Goal: Task Accomplishment & Management: Use online tool/utility

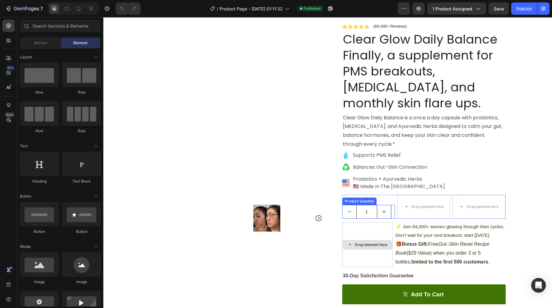
scroll to position [39, 0]
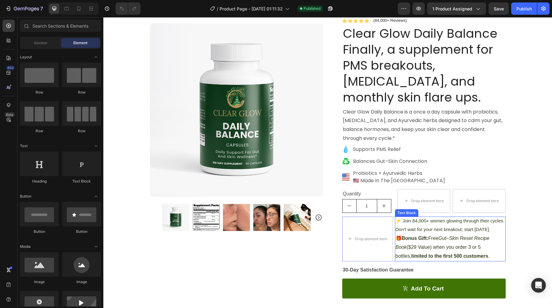
click at [395, 239] on p "🎁 Bonus Gift: Free Gut–Skin Reset Recipe Book ($29 Value) when you order 3 or 5…" at bounding box center [449, 247] width 109 height 26
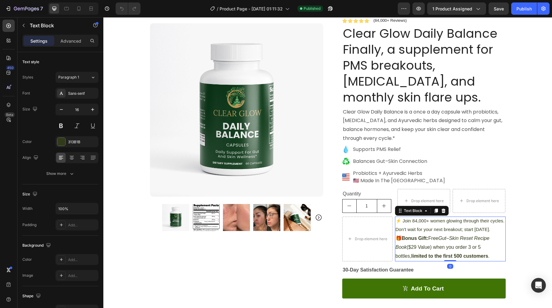
click at [397, 240] on p "🎁 Bonus Gift: Free Gut–Skin Reset Recipe Book ($29 Value) when you order 3 or 5…" at bounding box center [449, 247] width 109 height 26
drag, startPoint x: 394, startPoint y: 238, endPoint x: 397, endPoint y: 239, distance: 3.2
click at [397, 239] on p "🎁 Bonus Gift: Free Gut–Skin Reset Recipe Book ($29 Value) when you order 3 or 5…" at bounding box center [449, 247] width 109 height 26
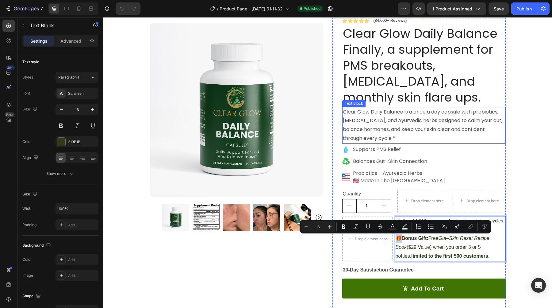
click at [401, 140] on p "Clear Glow Daily Balance is a once a day capsule with probiotics, [MEDICAL_DATA…" at bounding box center [424, 125] width 162 height 35
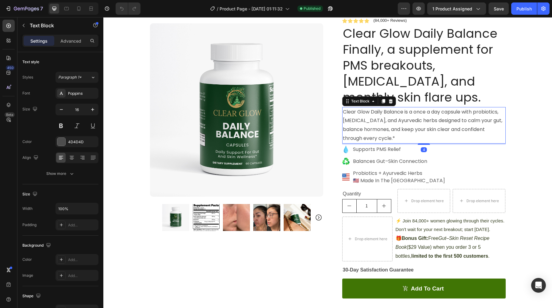
click at [400, 139] on p "Clear Glow Daily Balance is a once a day capsule with probiotics, [MEDICAL_DATA…" at bounding box center [424, 125] width 162 height 35
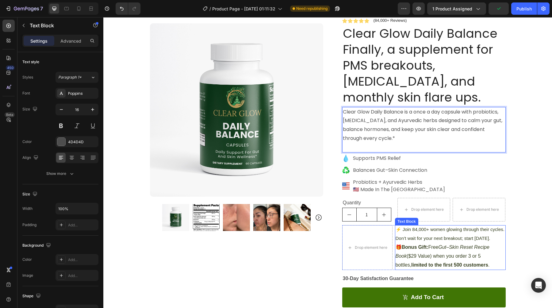
click at [405, 259] on p "🎁 Bonus Gift: Free Gut–Skin Reset Recipe Book ($29 Value) when you order 3 or 5…" at bounding box center [449, 256] width 109 height 26
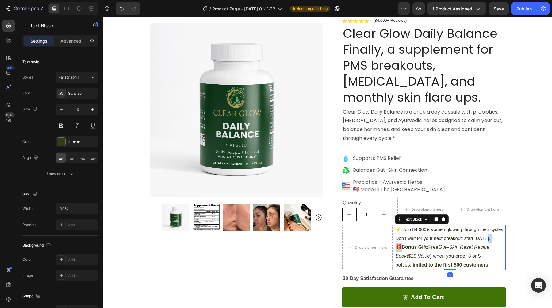
click at [395, 248] on p "🎁 Bonus Gift: Free Gut–Skin Reset Recipe Book ($29 Value) when you order 3 or 5…" at bounding box center [449, 256] width 109 height 26
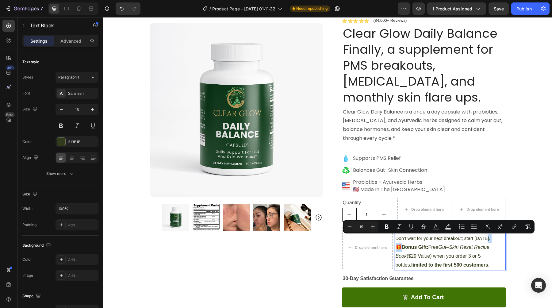
click at [395, 248] on p "🎁 Bonus Gift: Free Gut–Skin Reset Recipe Book ($29 Value) when you order 3 or 5…" at bounding box center [449, 256] width 109 height 26
type input "16"
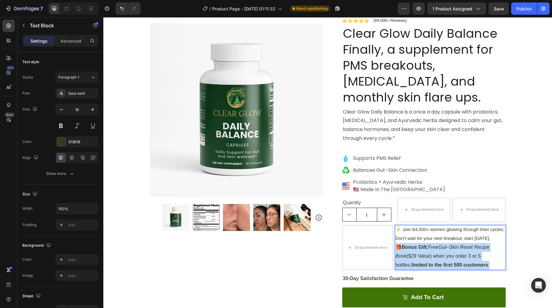
drag, startPoint x: 394, startPoint y: 247, endPoint x: 463, endPoint y: 264, distance: 70.7
click at [463, 264] on p "🎁 Bonus Gift: Free Gut–Skin Reset Recipe Book ($29 Value) when you order 3 or 5…" at bounding box center [449, 256] width 109 height 26
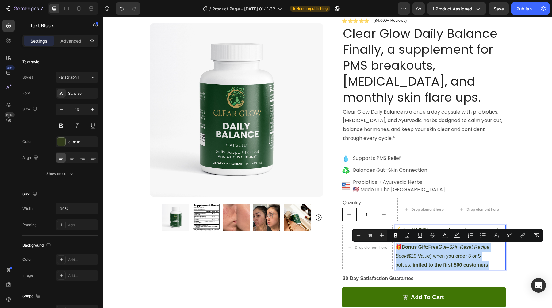
copy p "🎁 Bonus Gift: Free Gut–Skin Reset Recipe Book ($29 Value) when you order 3 or 5…"
click at [393, 140] on p "Clear Glow Daily Balance is a once a day capsule with probiotics, [MEDICAL_DATA…" at bounding box center [424, 125] width 162 height 35
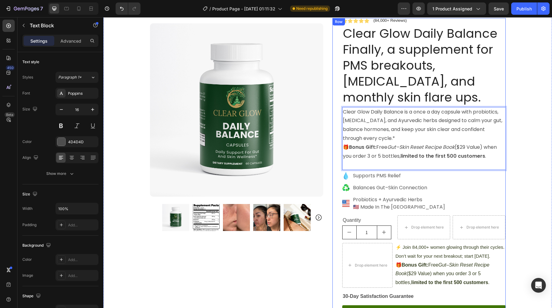
click at [447, 283] on strong "limited to the first 500 customers" at bounding box center [449, 281] width 77 height 5
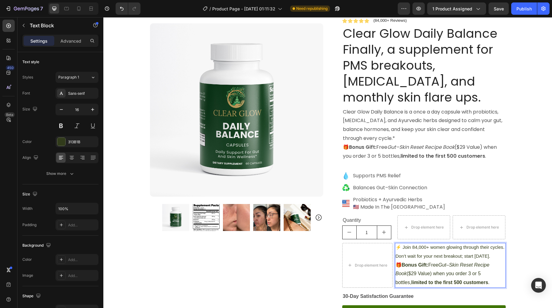
click at [395, 264] on p "🎁 Bonus Gift: Free Gut–Skin Reset Recipe Book ($29 Value) when you order 3 or 5…" at bounding box center [449, 273] width 109 height 26
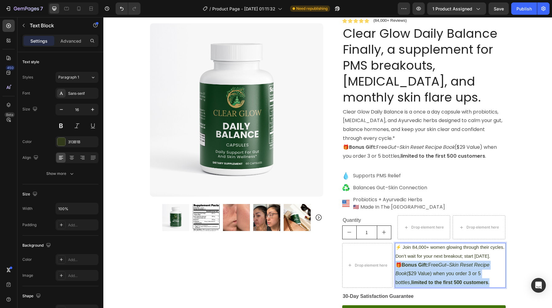
click at [395, 264] on p "🎁 Bonus Gift: Free Gut–Skin Reset Recipe Book ($29 Value) when you order 3 or 5…" at bounding box center [449, 273] width 109 height 26
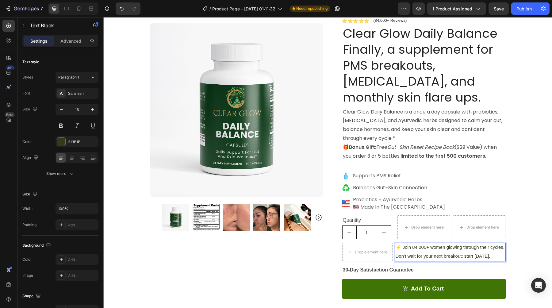
click at [528, 218] on div "Icon Free Shipping on Orders Over $35 [DATE] Only Text Block Row Icon 84,000+ H…" at bounding box center [327, 211] width 448 height 441
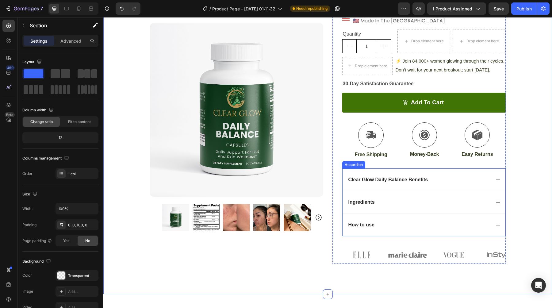
scroll to position [251, 0]
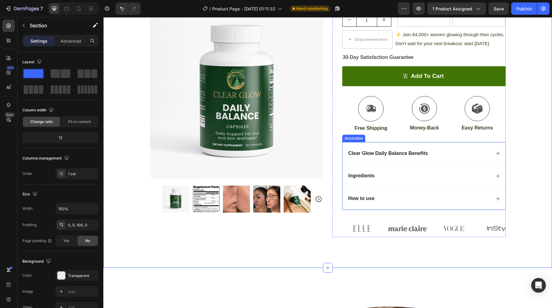
click at [496, 177] on icon at bounding box center [497, 175] width 5 height 5
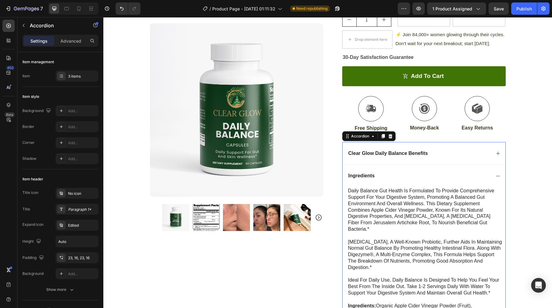
click at [495, 155] on icon at bounding box center [497, 153] width 5 height 5
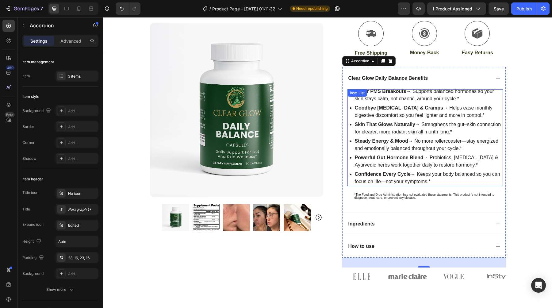
scroll to position [329, 0]
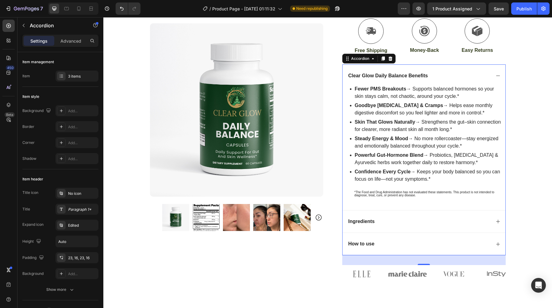
click at [495, 221] on icon at bounding box center [497, 221] width 5 height 5
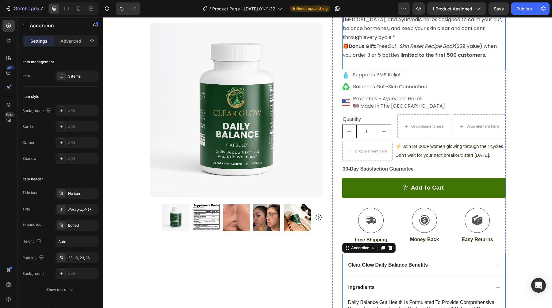
scroll to position [236, 0]
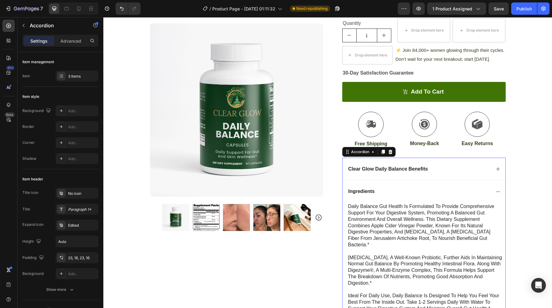
click at [496, 190] on icon at bounding box center [497, 191] width 5 height 5
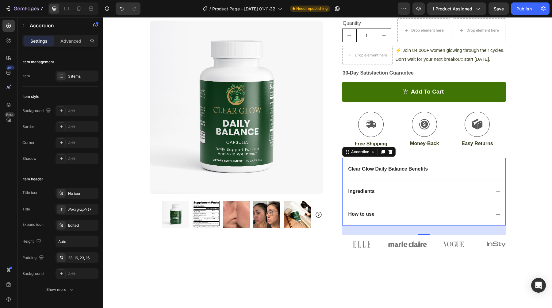
click at [496, 169] on icon at bounding box center [497, 168] width 5 height 5
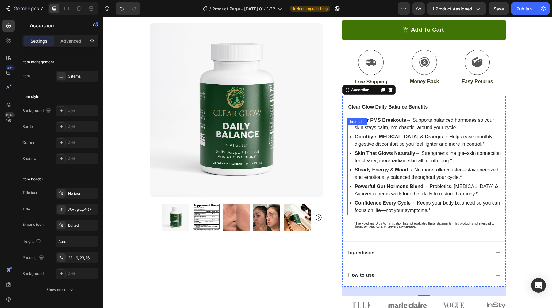
scroll to position [299, 0]
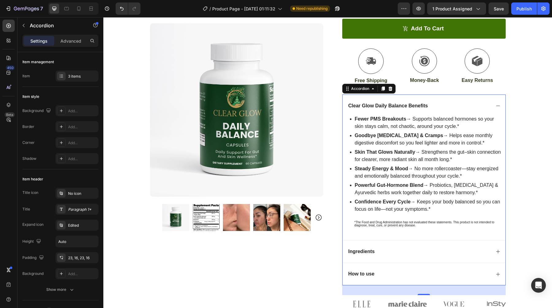
click at [496, 105] on icon at bounding box center [497, 105] width 5 height 5
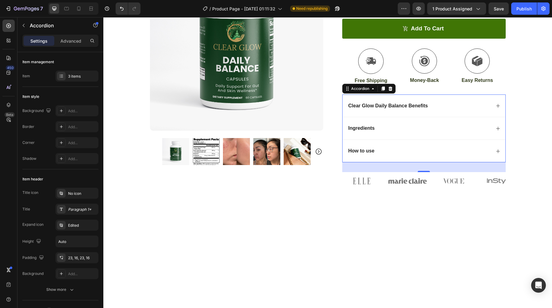
click at [496, 150] on icon at bounding box center [497, 151] width 5 height 5
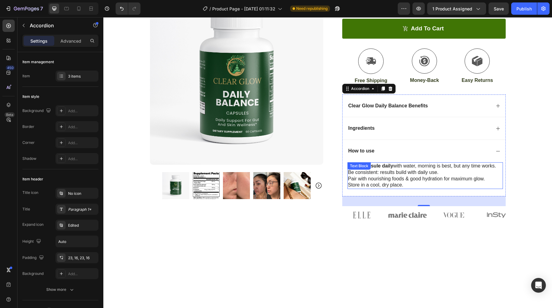
click at [410, 183] on p "Store in a cool, dry place." at bounding box center [425, 185] width 154 height 6
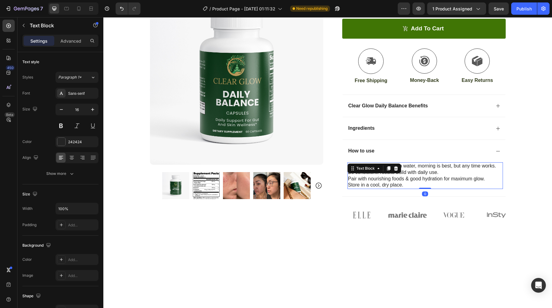
click at [411, 186] on p "Store in a cool, dry place." at bounding box center [425, 185] width 154 height 6
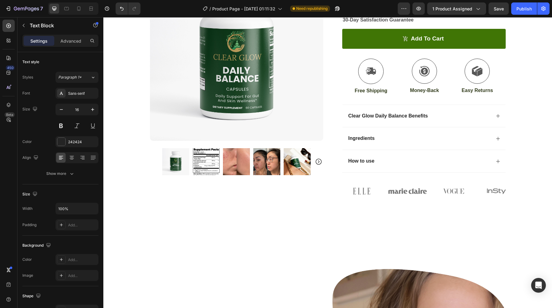
scroll to position [297, 0]
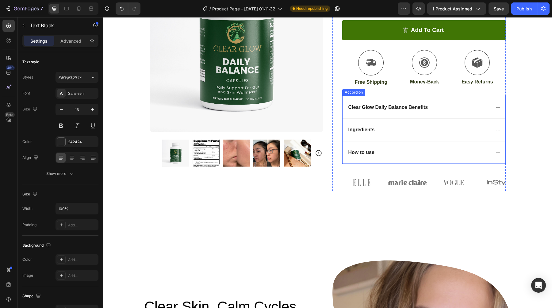
click at [495, 153] on icon at bounding box center [497, 152] width 5 height 5
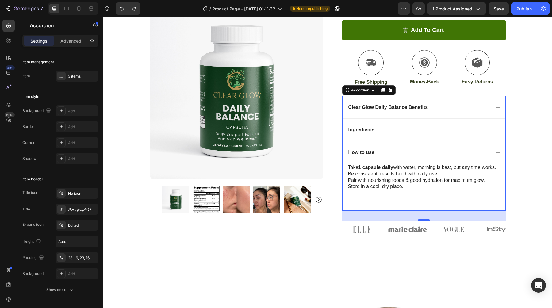
click at [495, 152] on icon at bounding box center [497, 152] width 5 height 5
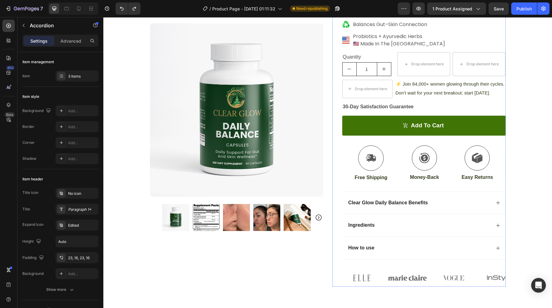
scroll to position [301, 0]
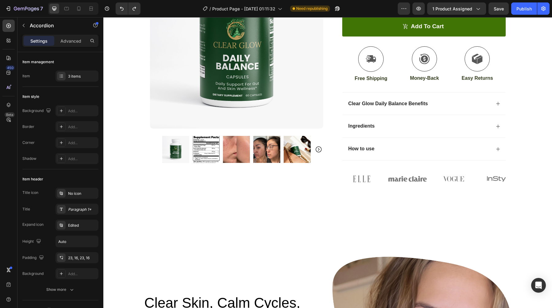
click at [465, 103] on div "Clear Glow Daily Balance Benefits" at bounding box center [418, 104] width 143 height 8
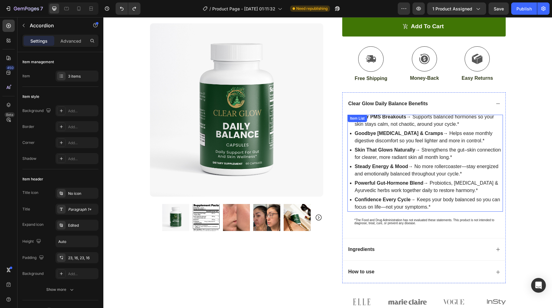
click at [438, 205] on p "Confidence Every Cycle → Keeps your body balanced so you can focus on life—not …" at bounding box center [428, 203] width 147 height 15
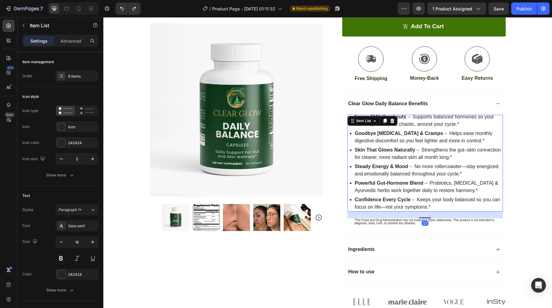
click at [432, 207] on p "Confidence Every Cycle → Keeps your body balanced so you can focus on life—not …" at bounding box center [428, 203] width 147 height 15
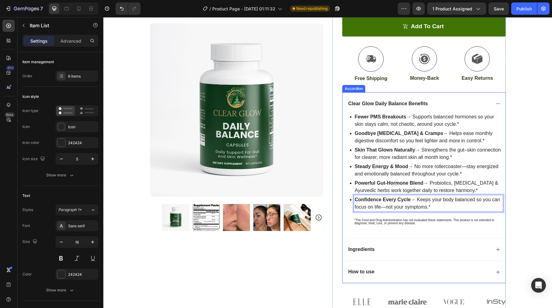
click at [457, 217] on div "Fewer PMS Breakouts → Supports balanced hormones so your skin stays calm, not c…" at bounding box center [424, 173] width 155 height 116
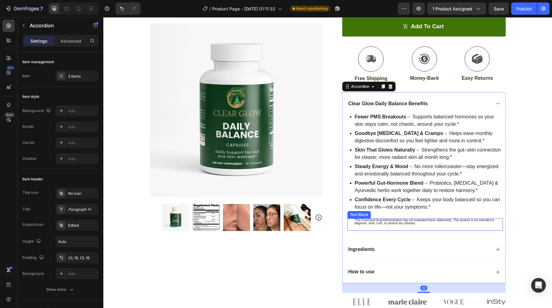
click at [356, 222] on span "*The Food and Drug Administration has not evaluated these statements. This prod…" at bounding box center [424, 221] width 140 height 6
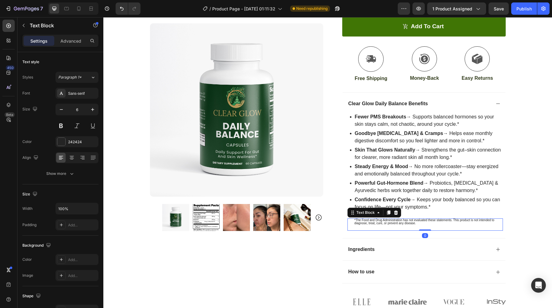
click at [421, 226] on p at bounding box center [428, 226] width 148 height 2
click at [349, 221] on div "*The Food and Drug Administration has not evaluated these statements. This prod…" at bounding box center [424, 224] width 155 height 12
click at [351, 214] on icon at bounding box center [352, 212] width 5 height 5
click at [386, 213] on icon at bounding box center [388, 212] width 5 height 5
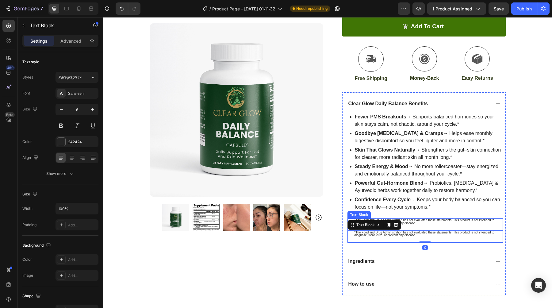
click at [421, 221] on span "*The Food and Drug Administration has not evaluated these statements. This prod…" at bounding box center [424, 221] width 140 height 6
click at [416, 234] on p "*The Food and Drug Administration has not evaluated these statements. This prod…" at bounding box center [428, 234] width 148 height 6
click at [416, 239] on p at bounding box center [428, 240] width 148 height 2
click at [416, 239] on p "Rich Text Editor. Editing area: main" at bounding box center [428, 240] width 148 height 2
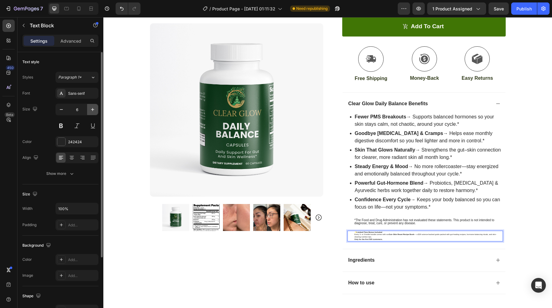
click at [93, 110] on icon "button" at bounding box center [92, 109] width 6 height 6
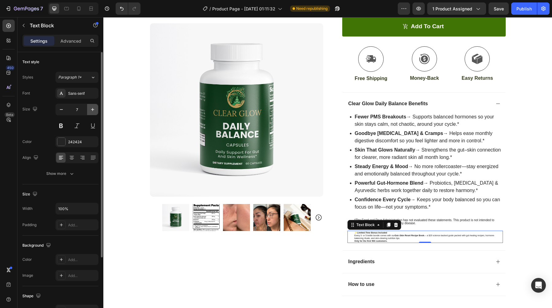
click at [93, 110] on icon "button" at bounding box center [92, 109] width 6 height 6
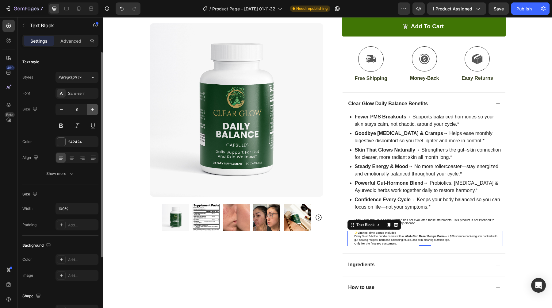
click at [93, 110] on icon "button" at bounding box center [92, 109] width 6 height 6
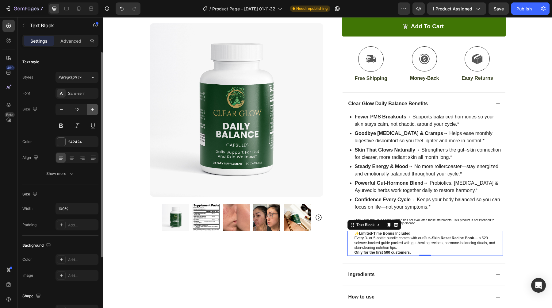
click at [93, 110] on icon "button" at bounding box center [92, 109] width 6 height 6
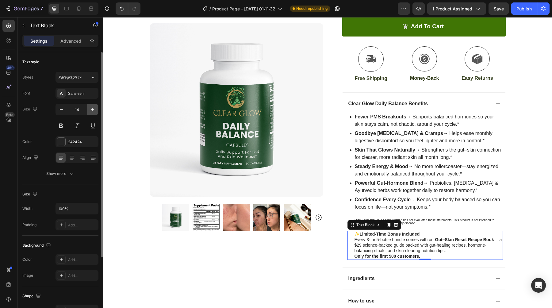
click at [93, 110] on icon "button" at bounding box center [92, 109] width 6 height 6
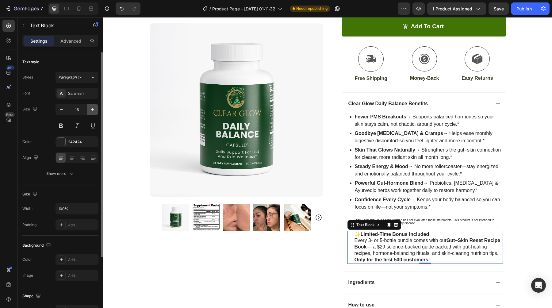
click at [93, 110] on icon "button" at bounding box center [92, 109] width 6 height 6
type input "17"
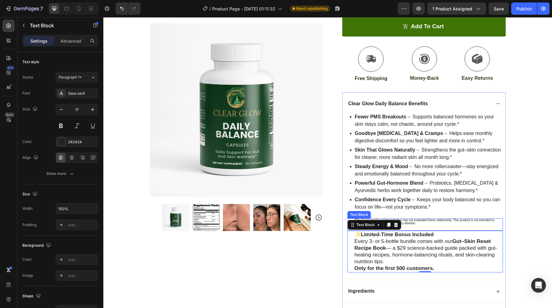
click at [494, 216] on div "Fewer PMS Breakouts → Supports balanced hormones so your skin stays calm, not c…" at bounding box center [424, 194] width 155 height 158
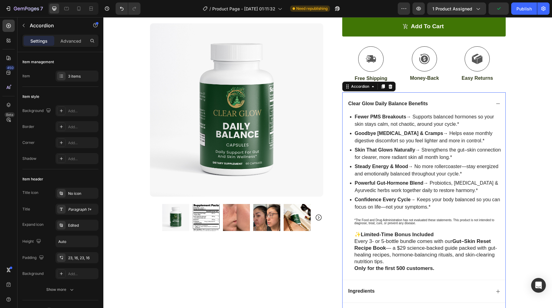
click at [495, 103] on icon at bounding box center [497, 103] width 5 height 5
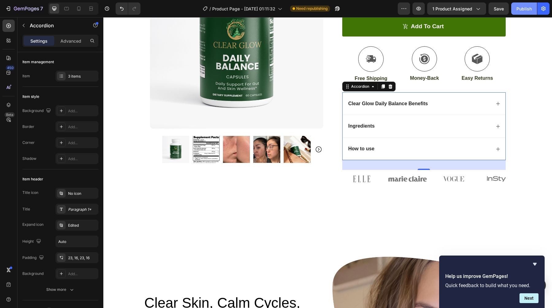
click at [522, 10] on div "Publish" at bounding box center [523, 9] width 15 height 6
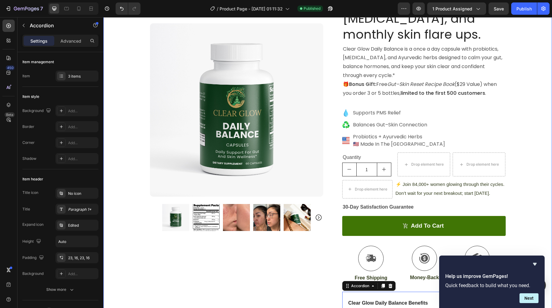
scroll to position [104, 0]
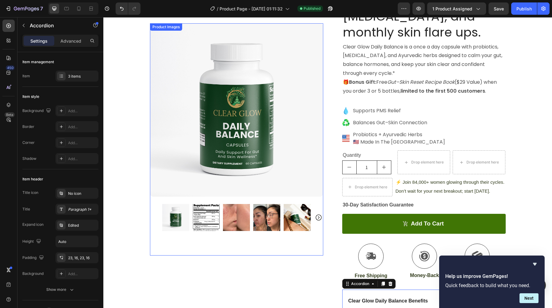
click at [315, 217] on icon "Carousel Next Arrow" at bounding box center [318, 217] width 7 height 7
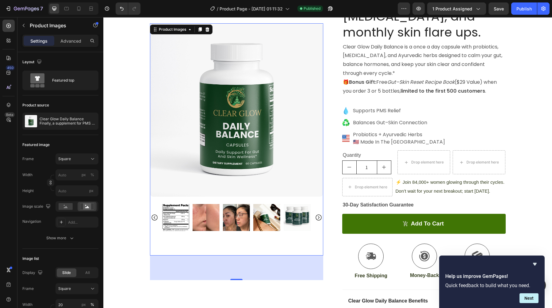
click at [296, 220] on img at bounding box center [296, 217] width 27 height 27
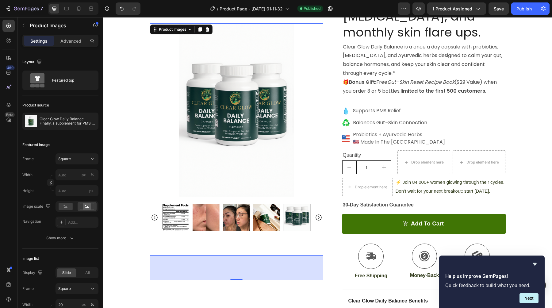
click at [315, 220] on icon "Carousel Next Arrow" at bounding box center [318, 217] width 6 height 6
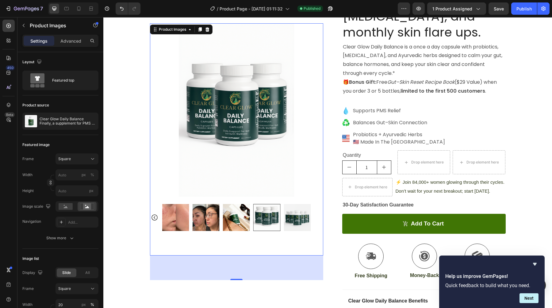
click at [294, 216] on img at bounding box center [296, 217] width 27 height 27
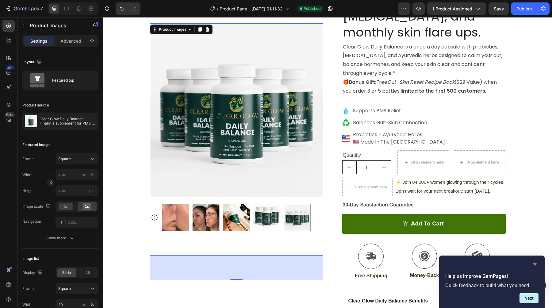
click at [537, 264] on icon "Hide survey" at bounding box center [534, 263] width 7 height 7
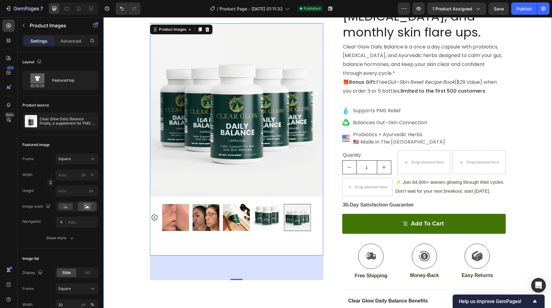
scroll to position [0, 0]
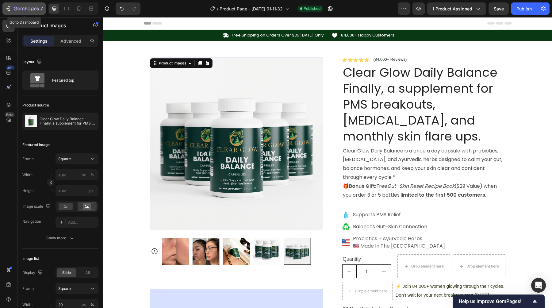
click at [8, 10] on icon "button" at bounding box center [8, 9] width 6 height 6
